Goal: Find contact information: Find contact information

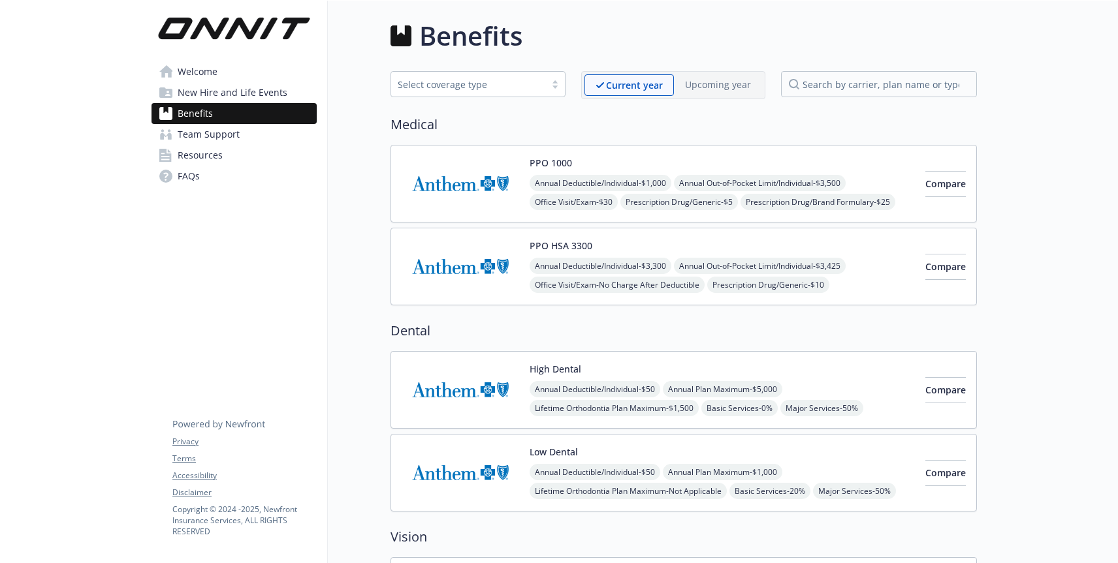
click at [194, 136] on span "Team Support" at bounding box center [209, 134] width 62 height 21
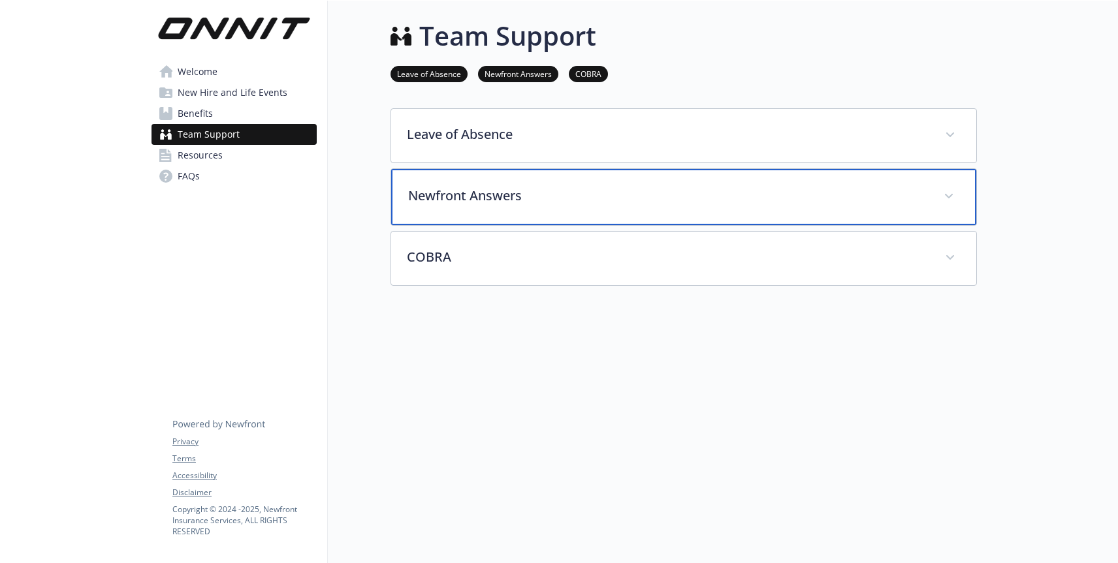
click at [576, 210] on div "Newfront Answers" at bounding box center [683, 197] width 585 height 56
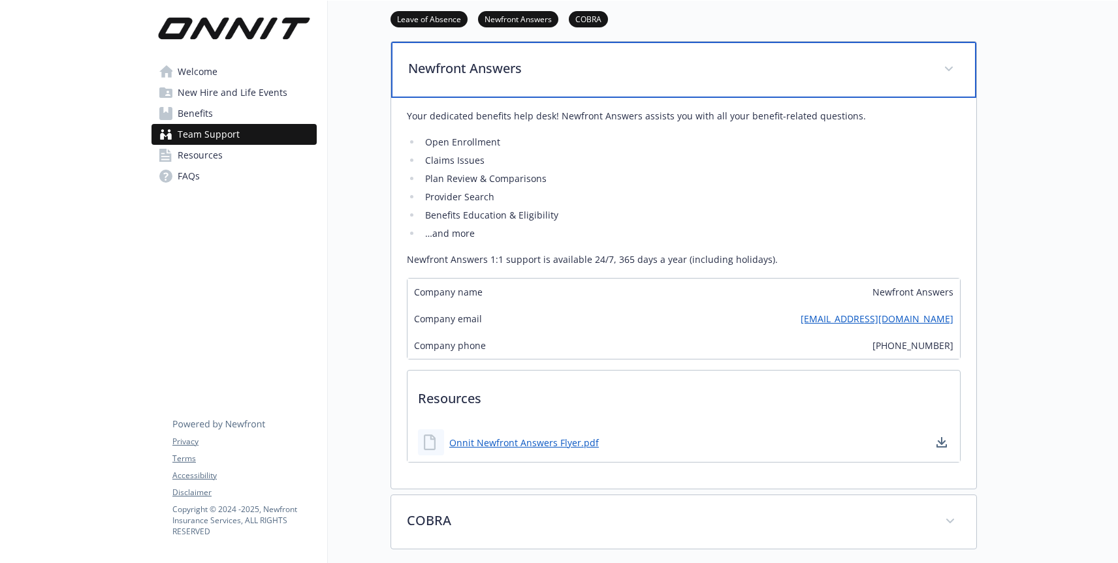
scroll to position [103, 0]
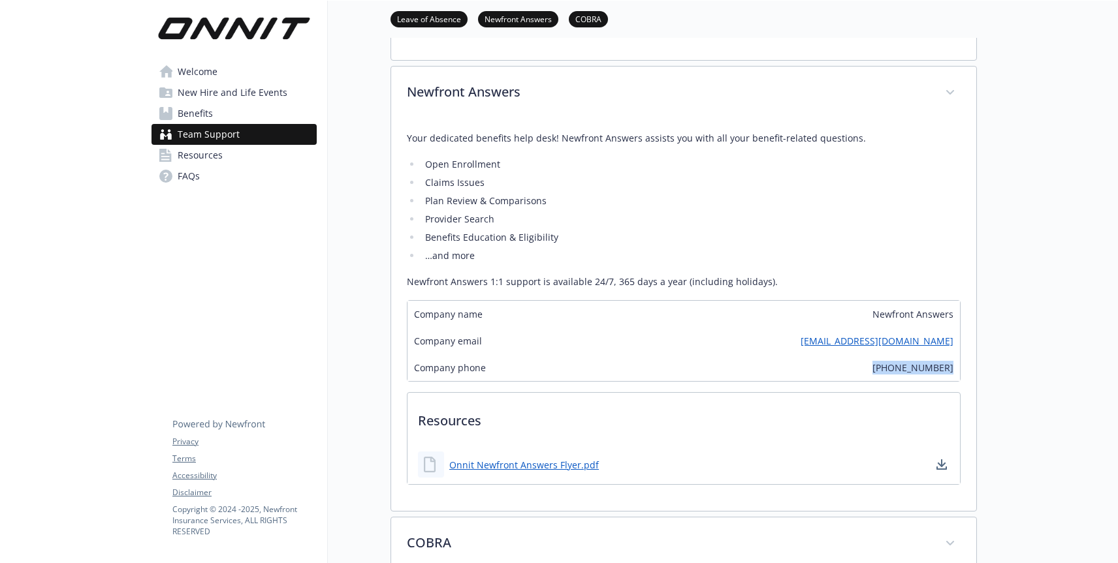
drag, startPoint x: 875, startPoint y: 369, endPoint x: 976, endPoint y: 369, distance: 101.2
click at [976, 369] on div "Skip to main content Welcome New Hire and Life Events Benefits Team Support Res…" at bounding box center [559, 363] width 1118 height 931
copy span "[PHONE_NUMBER]"
drag, startPoint x: 812, startPoint y: 347, endPoint x: 951, endPoint y: 348, distance: 138.4
click at [951, 348] on div "Company email [EMAIL_ADDRESS][DOMAIN_NAME]" at bounding box center [683, 341] width 552 height 27
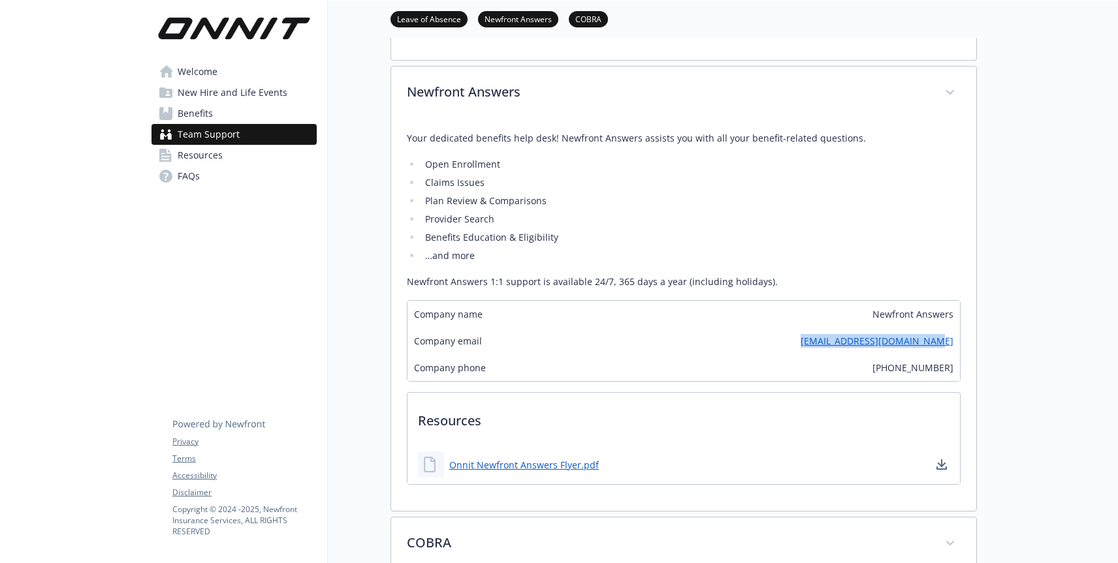
copy link "[EMAIL_ADDRESS][DOMAIN_NAME]"
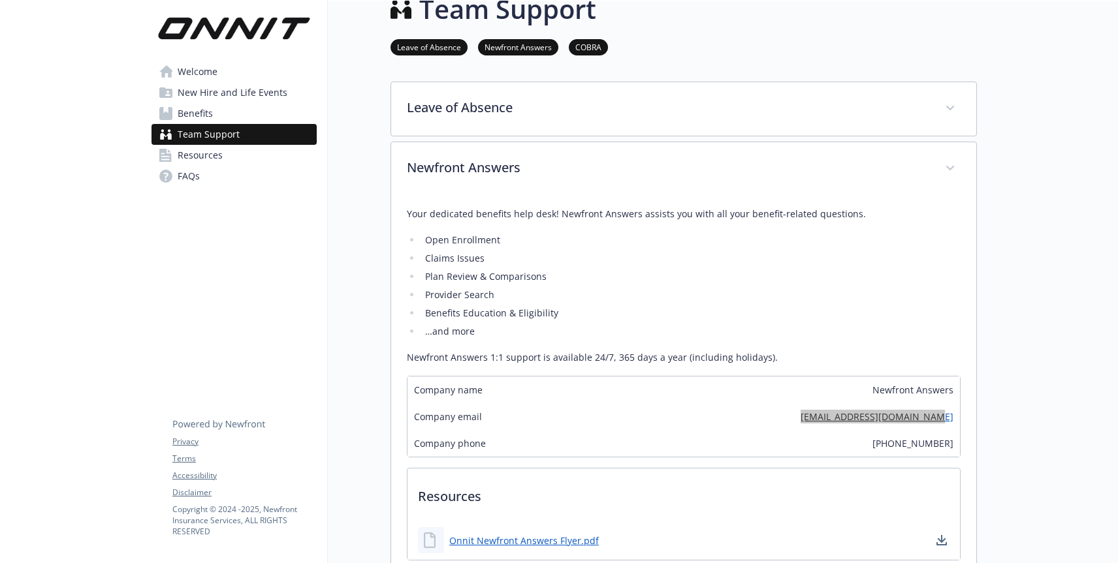
scroll to position [0, 0]
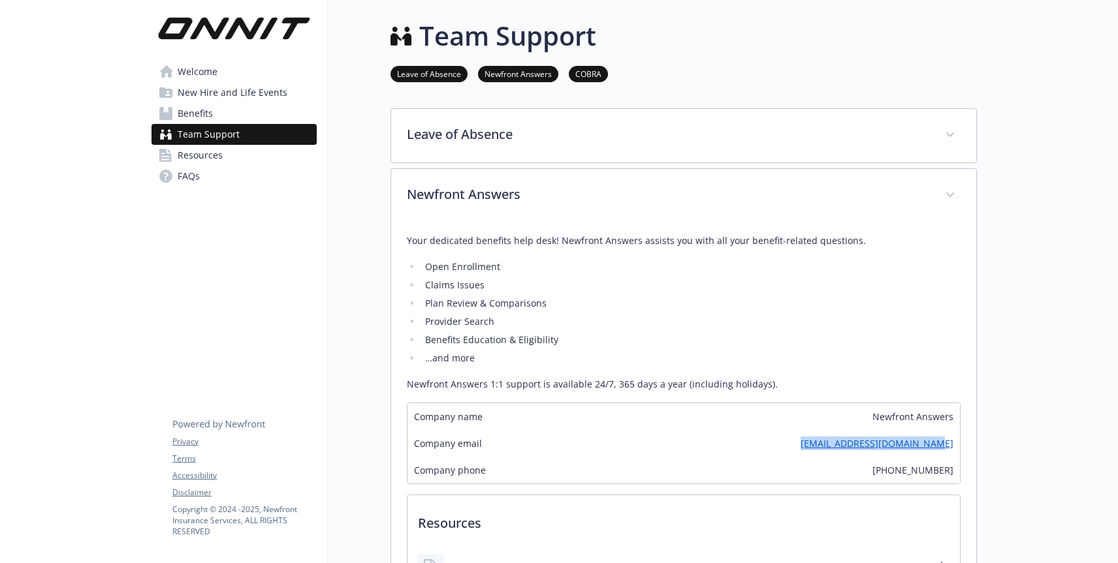
click at [202, 154] on span "Resources" at bounding box center [200, 155] width 45 height 21
